Goal: Transaction & Acquisition: Purchase product/service

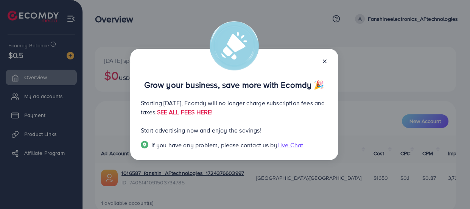
click at [325, 58] on icon at bounding box center [325, 61] width 6 height 6
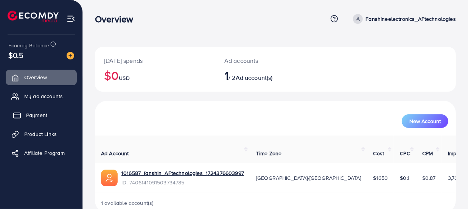
click at [38, 112] on span "Payment" at bounding box center [36, 115] width 21 height 8
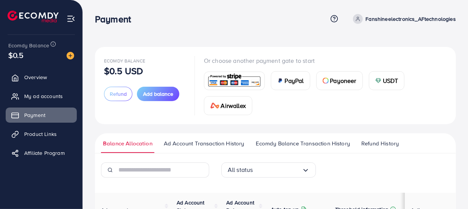
click at [232, 75] on img at bounding box center [235, 81] width 56 height 16
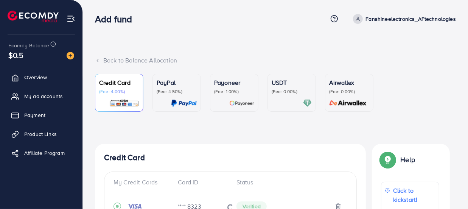
scroll to position [232, 0]
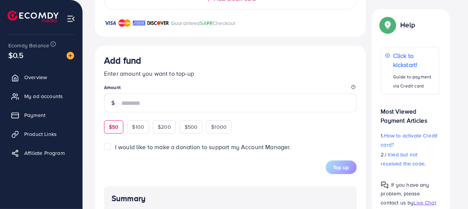
click at [114, 129] on div "$50" at bounding box center [113, 126] width 19 height 13
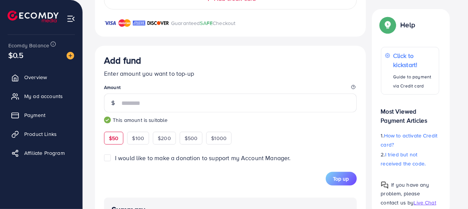
type input "**"
click at [340, 176] on span "Top up" at bounding box center [342, 179] width 16 height 8
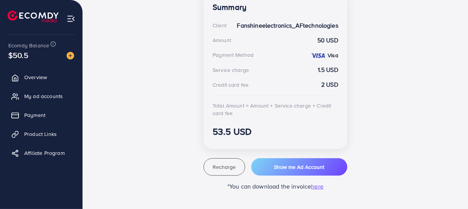
scroll to position [228, 0]
